Goal: Entertainment & Leisure: Browse casually

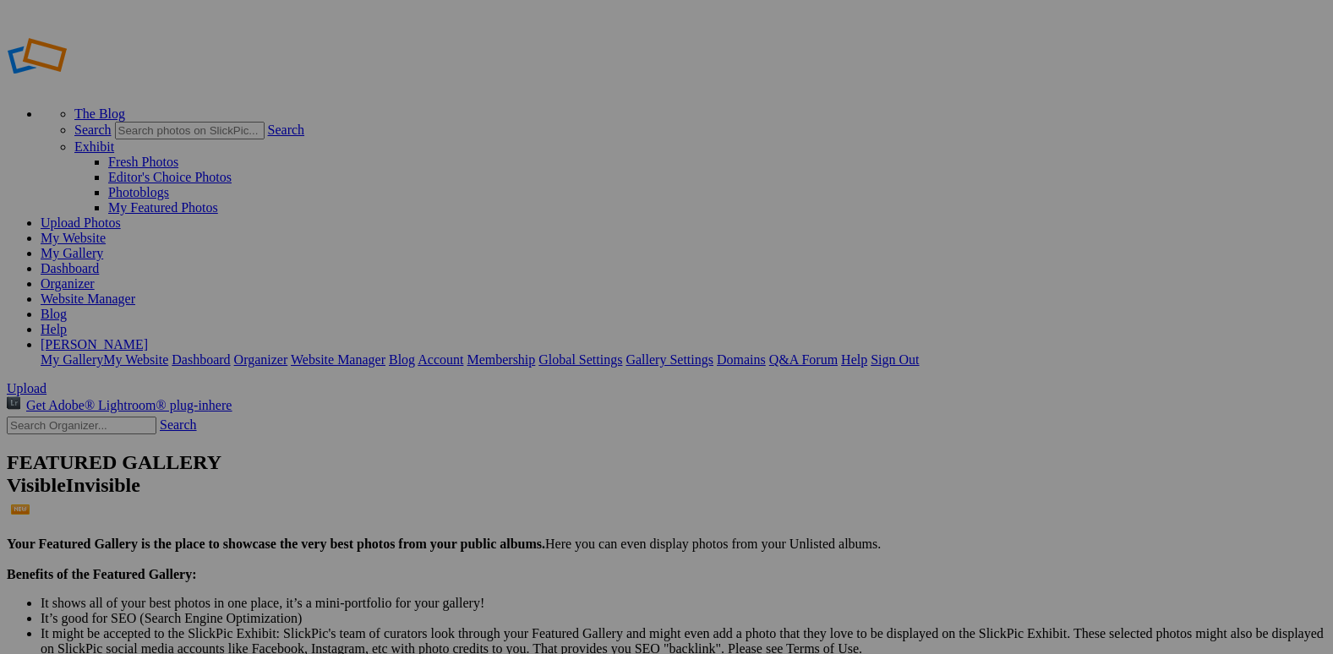
click at [0, 0] on div "Comments Photo Details" at bounding box center [0, 0] width 0 height 0
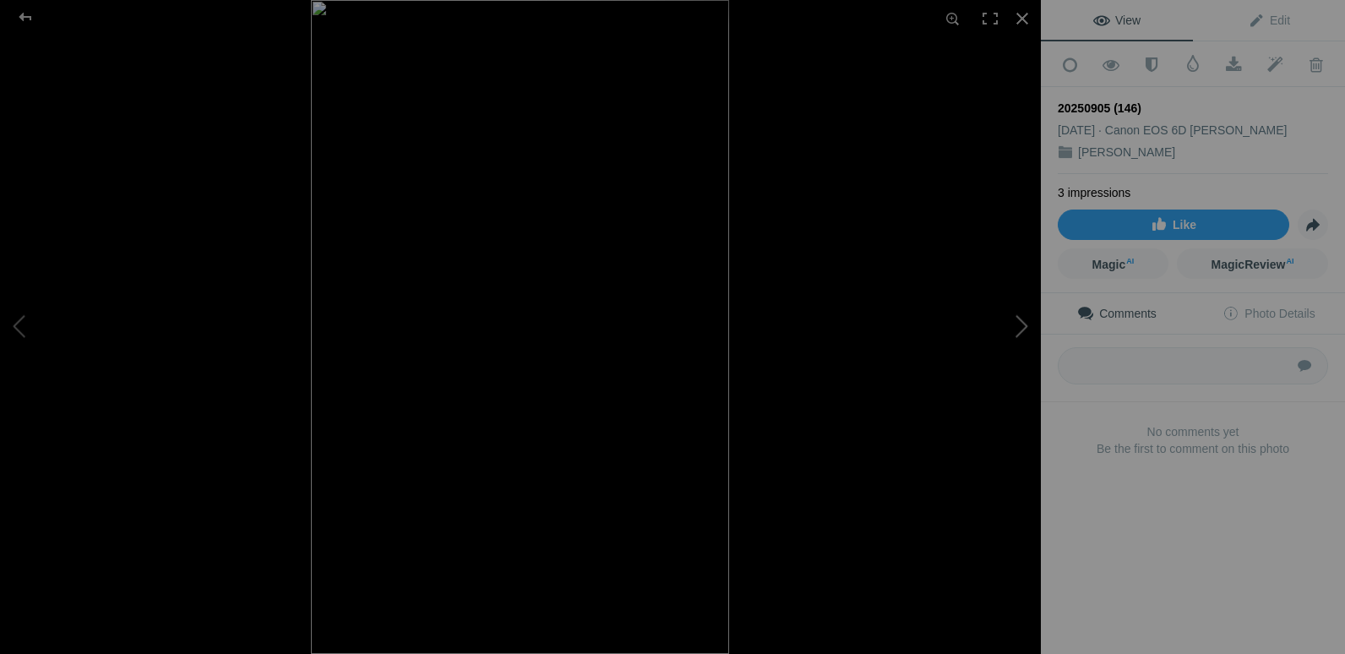
click at [1012, 324] on button at bounding box center [977, 328] width 127 height 236
click at [15, 311] on button at bounding box center [63, 328] width 127 height 236
click at [18, 308] on button at bounding box center [63, 328] width 127 height 236
click at [23, 302] on button at bounding box center [63, 328] width 127 height 236
click at [16, 312] on button at bounding box center [63, 328] width 127 height 236
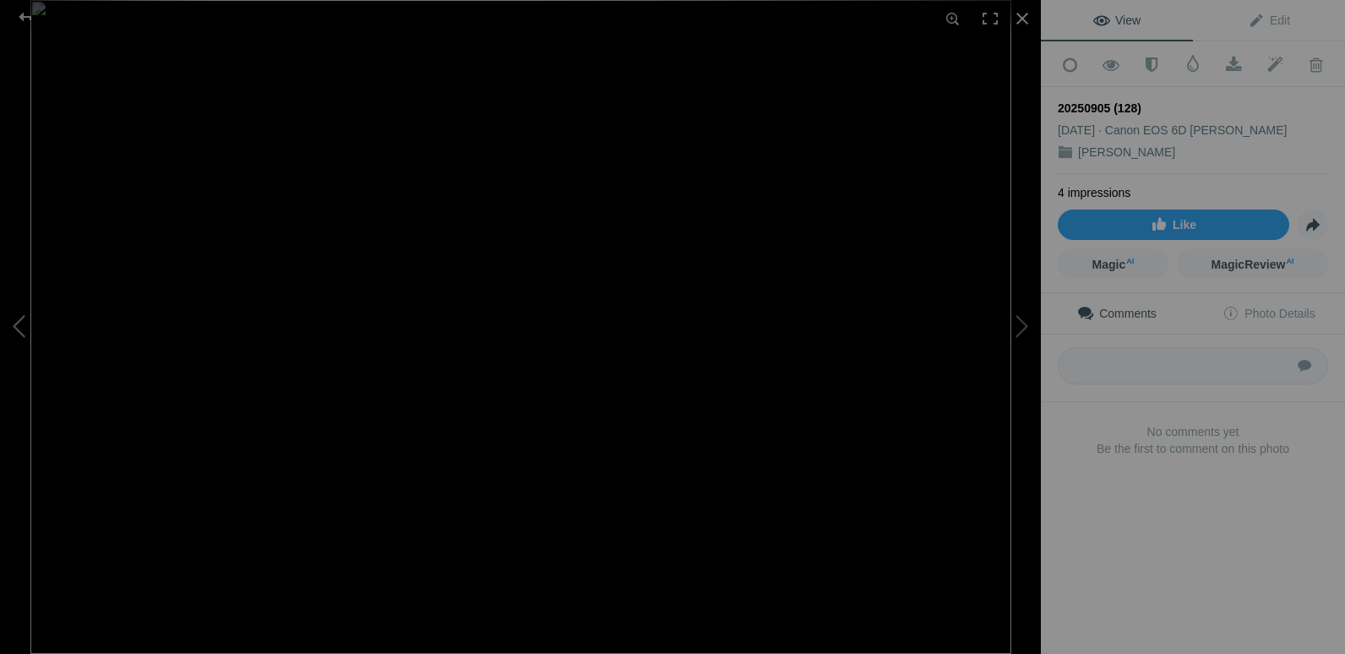
click at [16, 312] on button at bounding box center [63, 328] width 127 height 236
click at [16, 313] on button at bounding box center [63, 328] width 127 height 236
click at [15, 315] on button at bounding box center [63, 328] width 127 height 236
click at [16, 325] on button at bounding box center [63, 328] width 127 height 236
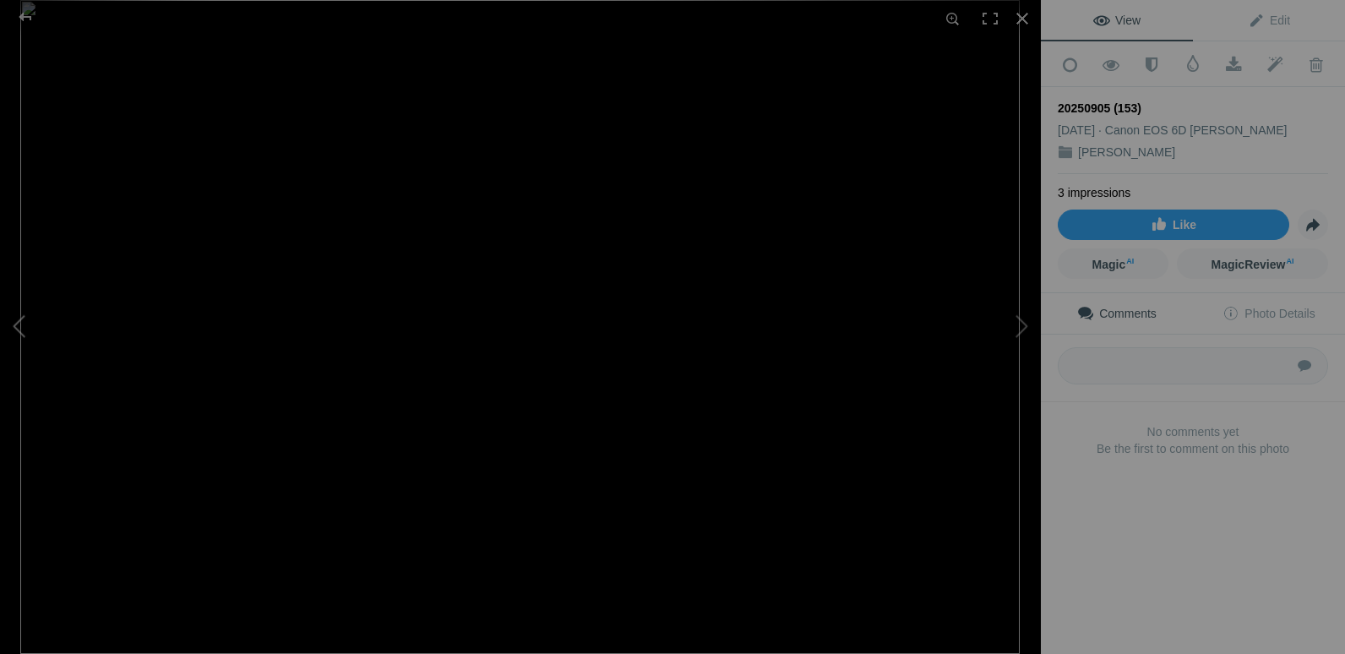
click at [16, 325] on button at bounding box center [63, 328] width 127 height 236
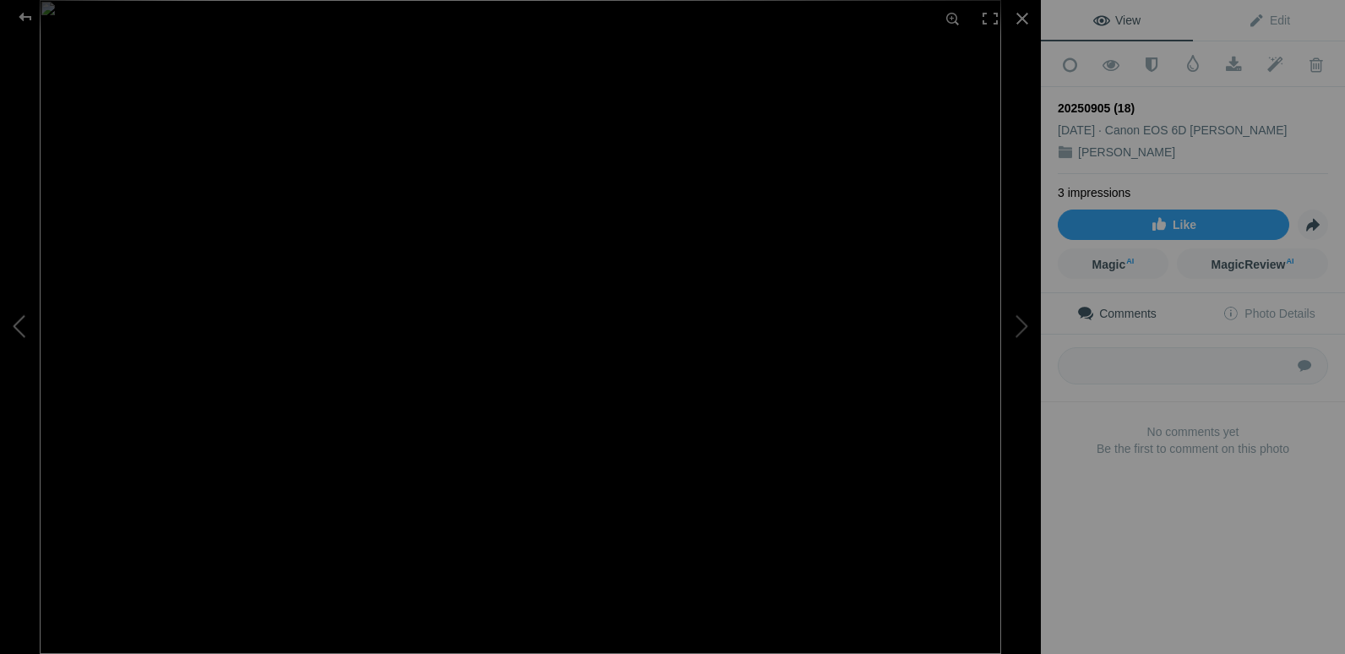
click at [16, 325] on button at bounding box center [63, 328] width 127 height 236
click at [1011, 330] on button at bounding box center [977, 328] width 127 height 236
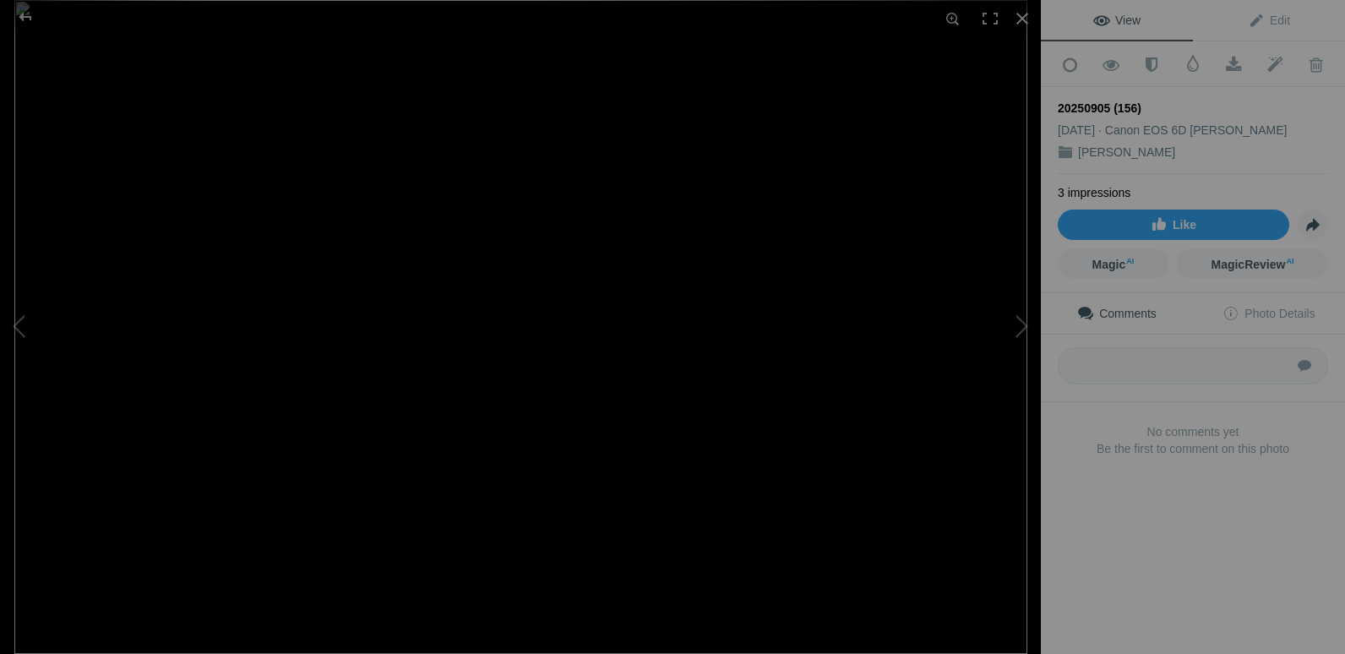
click at [620, 270] on img at bounding box center [520, 327] width 1013 height 654
click at [444, 250] on img at bounding box center [379, 433] width 2944 height 1902
click at [468, 310] on img at bounding box center [461, 239] width 2944 height 1902
click at [495, 305] on img at bounding box center [465, 305] width 2944 height 1902
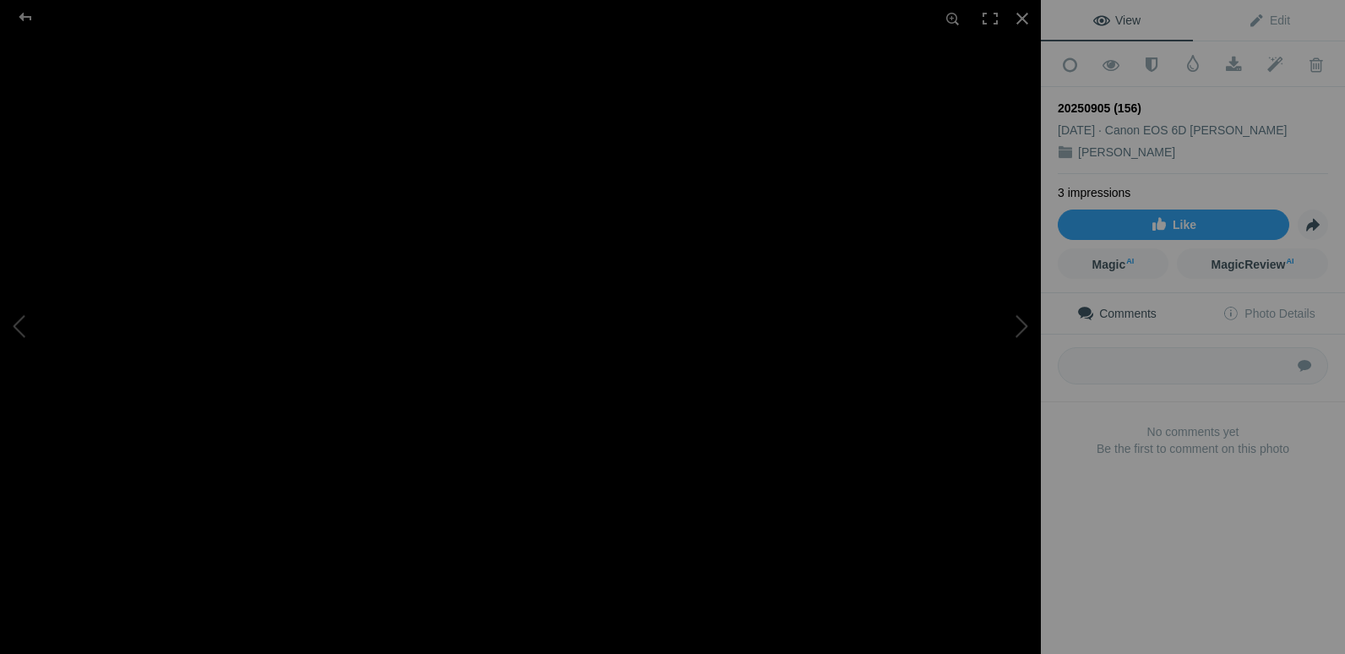
click at [495, 305] on img at bounding box center [466, 317] width 2918 height 1885
click at [559, 247] on img at bounding box center [469, 320] width 2944 height 1902
click at [574, 232] on img at bounding box center [469, 320] width 2944 height 1902
